Goal: Task Accomplishment & Management: Complete application form

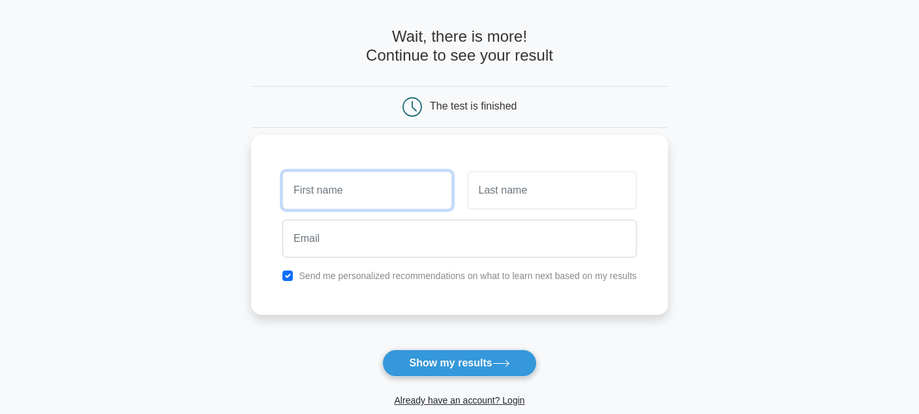
click at [370, 187] on input "text" at bounding box center [366, 191] width 169 height 38
type input "sofia"
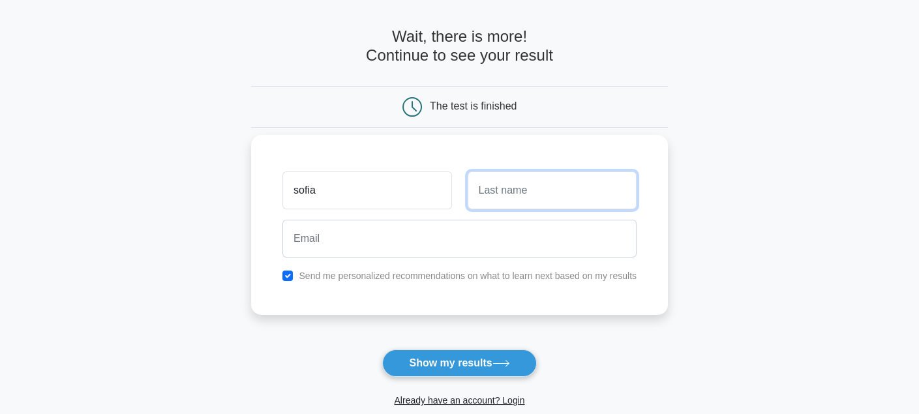
click at [517, 202] on input "text" at bounding box center [552, 191] width 169 height 38
type input "Khan"
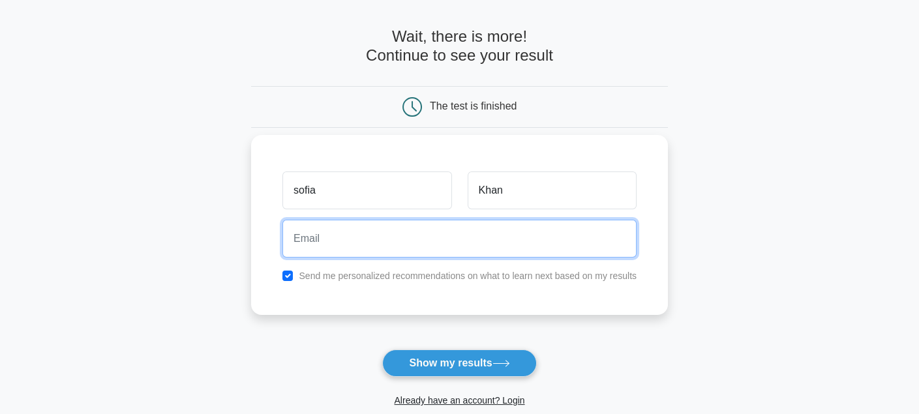
click at [520, 255] on input "email" at bounding box center [459, 239] width 354 height 38
type input "sofiasalmankhan@gmail.com"
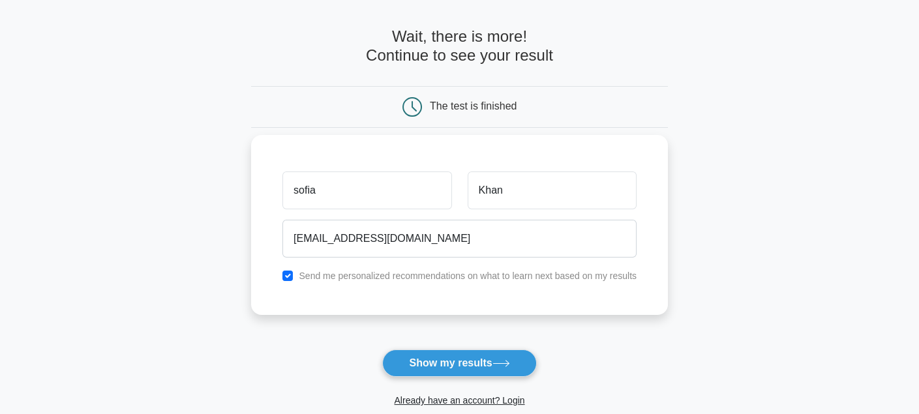
click at [384, 282] on div "Send me personalized recommendations on what to learn next based on my results" at bounding box center [460, 276] width 370 height 16
click at [391, 277] on label "Send me personalized recommendations on what to learn next based on my results" at bounding box center [468, 276] width 338 height 10
click at [413, 272] on label "Send me personalized recommendations on what to learn next based on my results" at bounding box center [468, 276] width 338 height 10
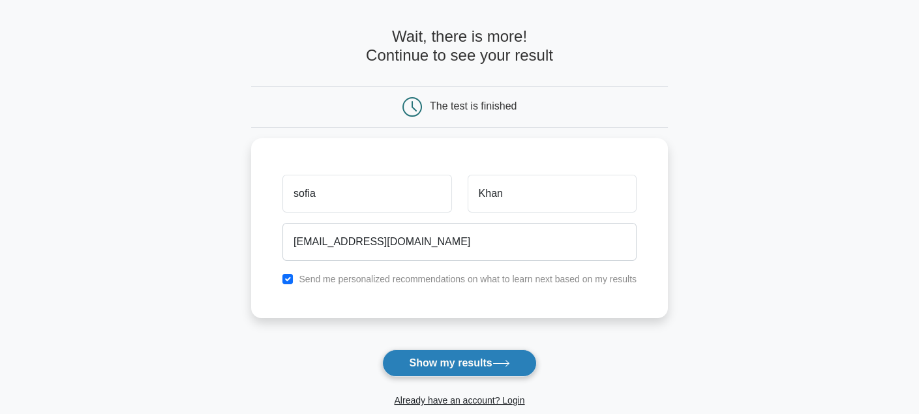
click at [423, 360] on button "Show my results" at bounding box center [459, 363] width 154 height 27
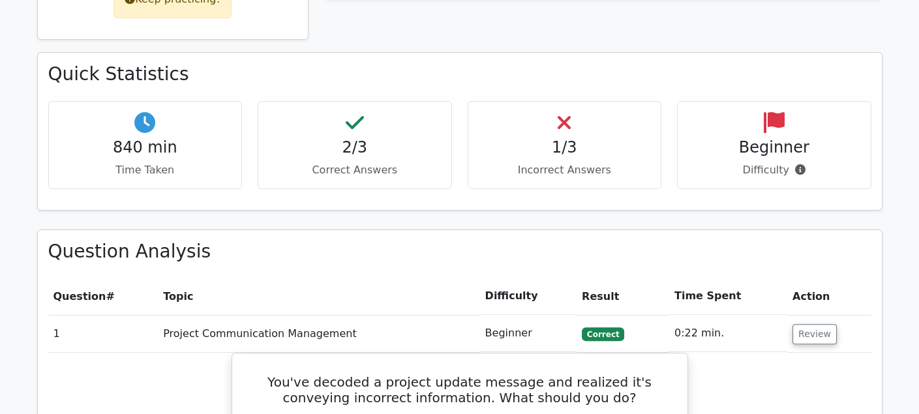
scroll to position [755, 0]
